Goal: Task Accomplishment & Management: Manage account settings

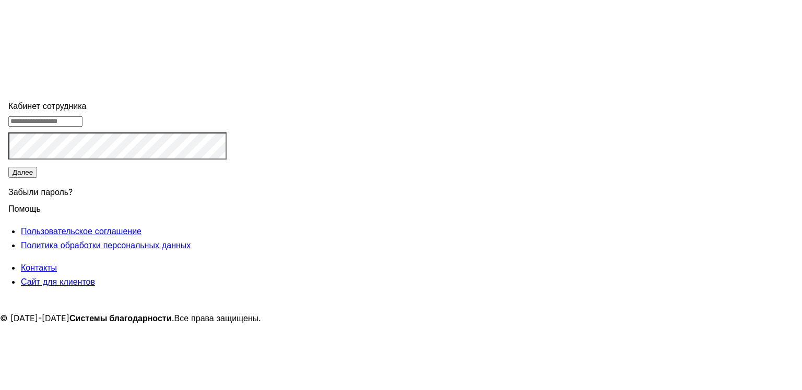
click at [82, 127] on input "tel" at bounding box center [45, 121] width 74 height 10
type input "**********"
click at [37, 178] on button "Далее" at bounding box center [22, 172] width 29 height 11
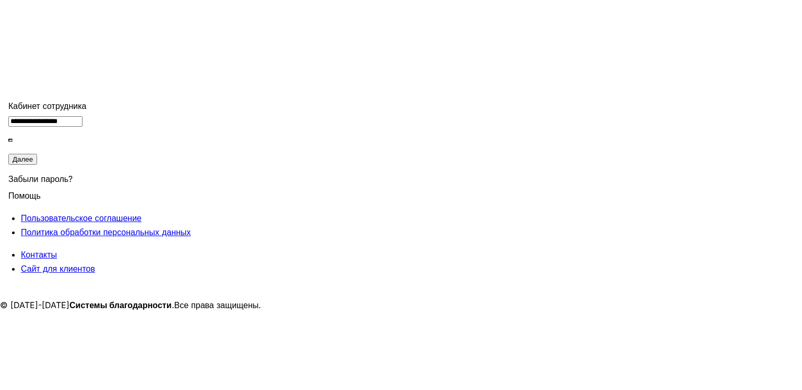
type input "******"
